Goal: Transaction & Acquisition: Purchase product/service

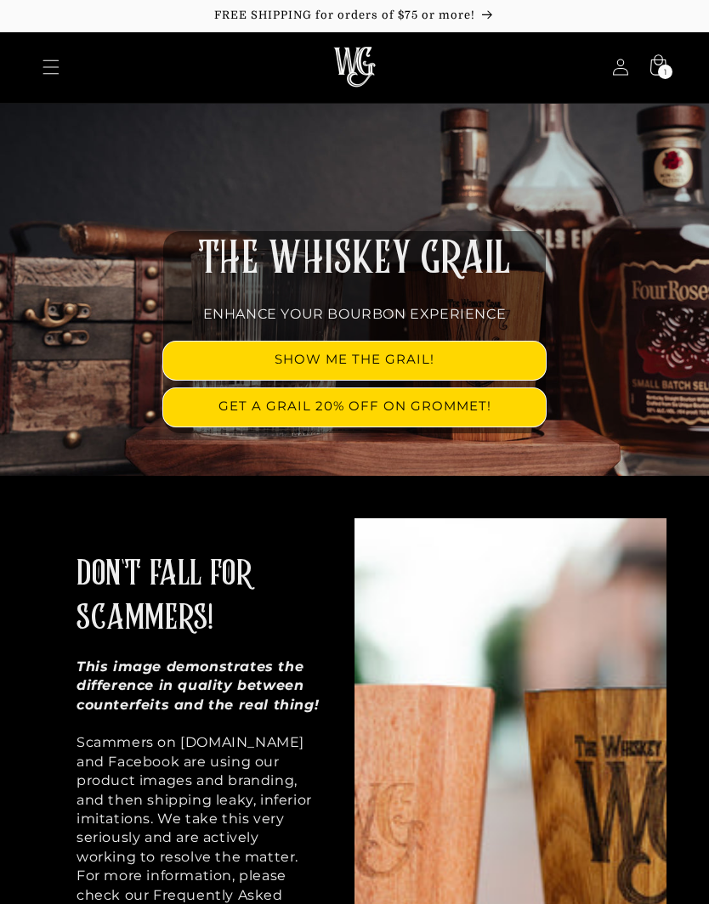
click at [661, 62] on icon at bounding box center [657, 66] width 37 height 37
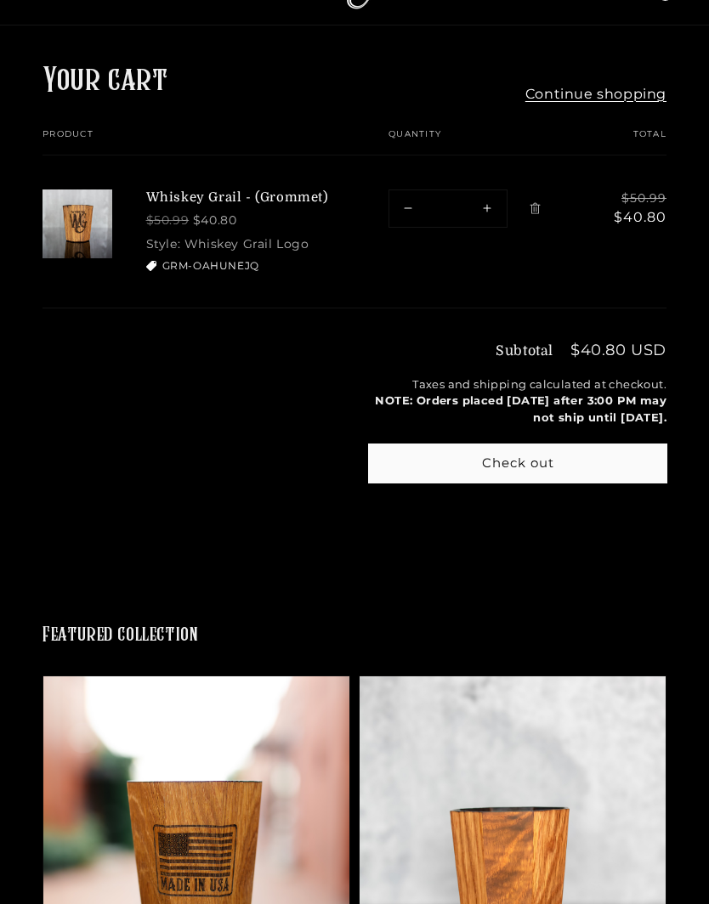
click at [581, 460] on button "Check out" at bounding box center [517, 463] width 297 height 38
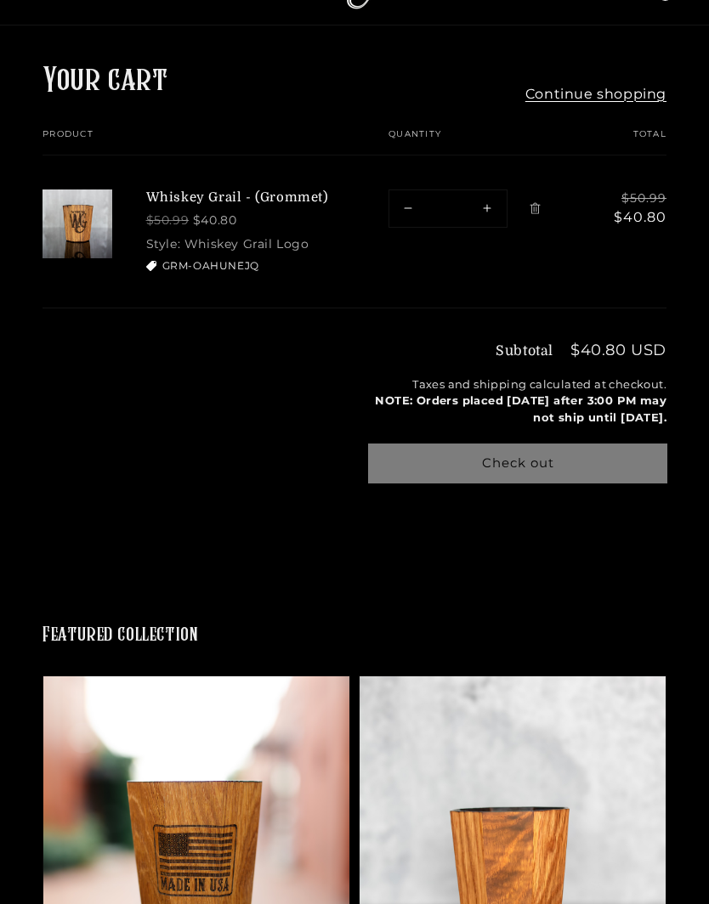
scroll to position [152, 0]
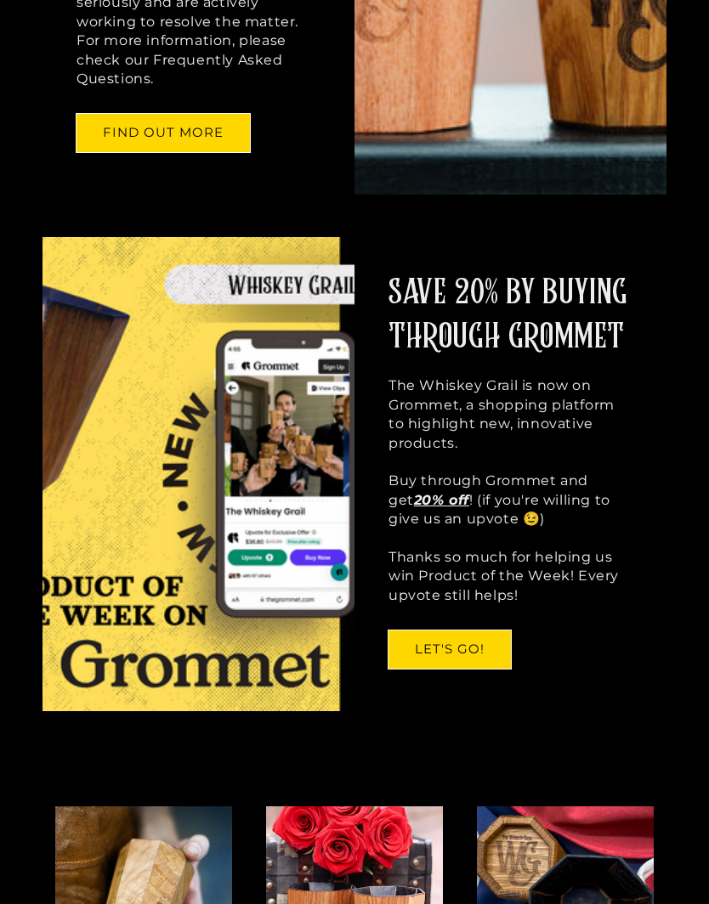
scroll to position [835, 0]
click at [459, 634] on link "LET'S GO!" at bounding box center [449, 649] width 122 height 38
